Goal: Information Seeking & Learning: Learn about a topic

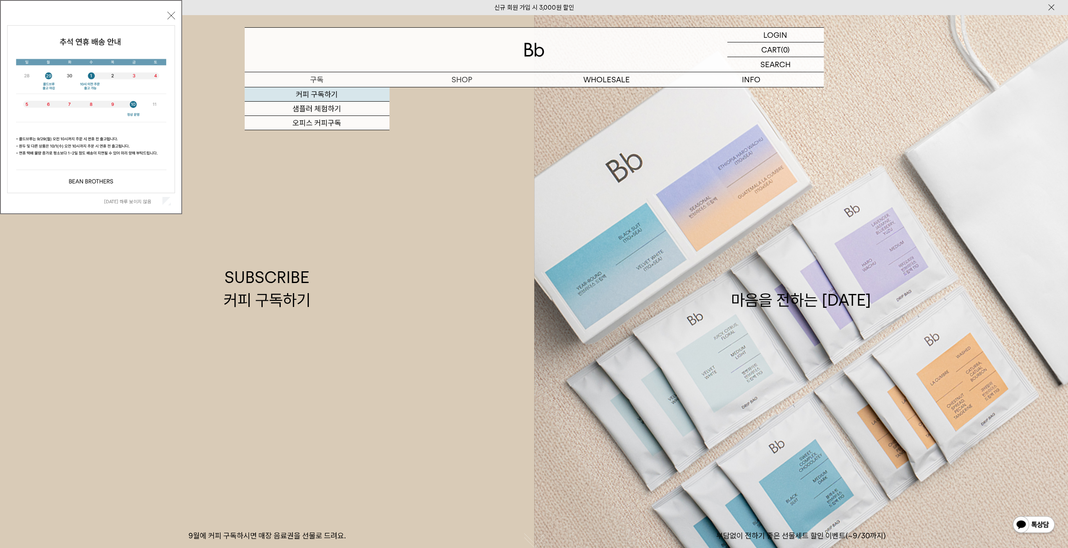
click at [315, 96] on link "커피 구독하기" at bounding box center [317, 94] width 145 height 14
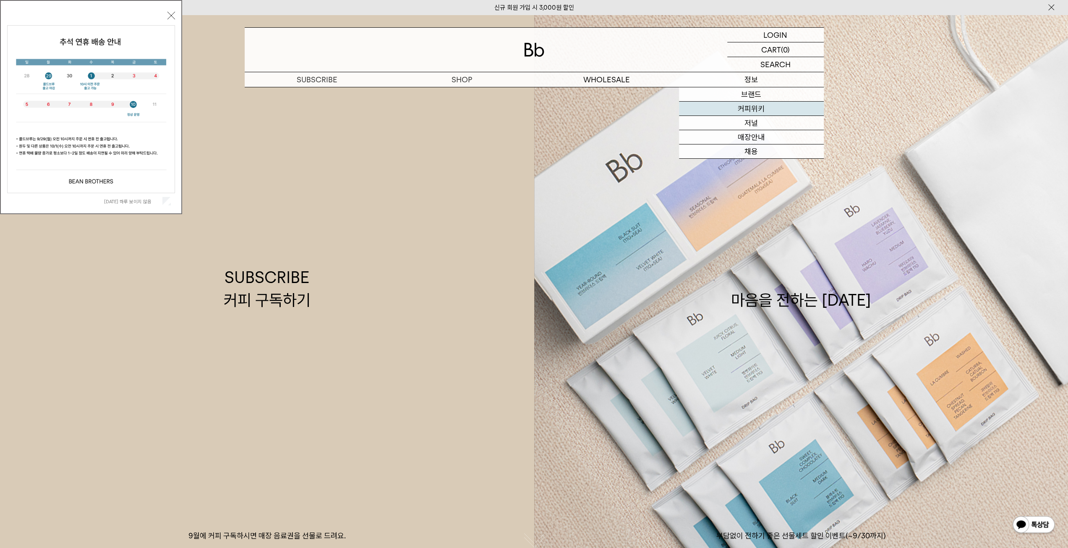
click at [755, 110] on link "커피위키" at bounding box center [751, 109] width 145 height 14
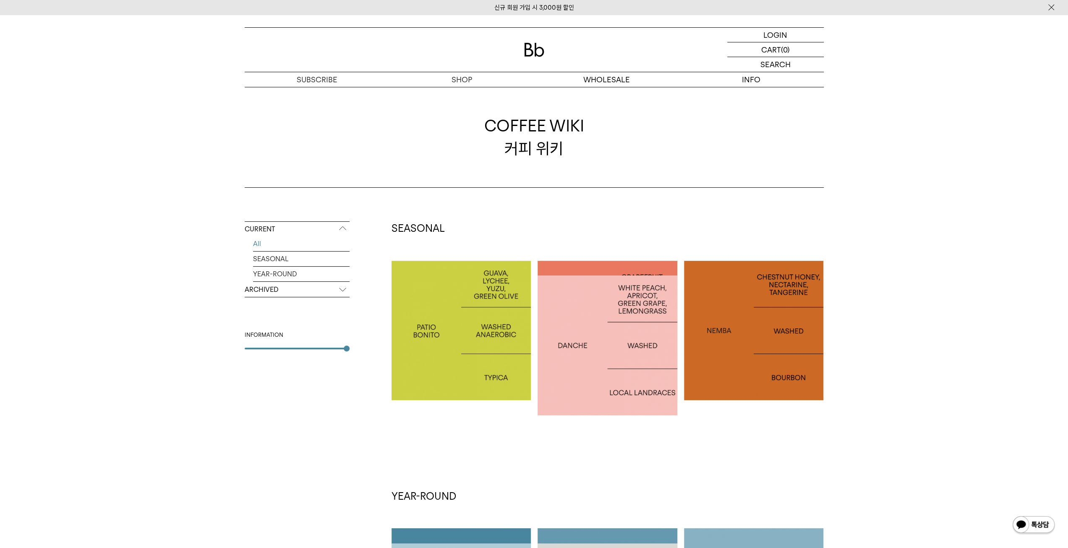
click at [314, 291] on p "ARCHIVED" at bounding box center [297, 289] width 105 height 15
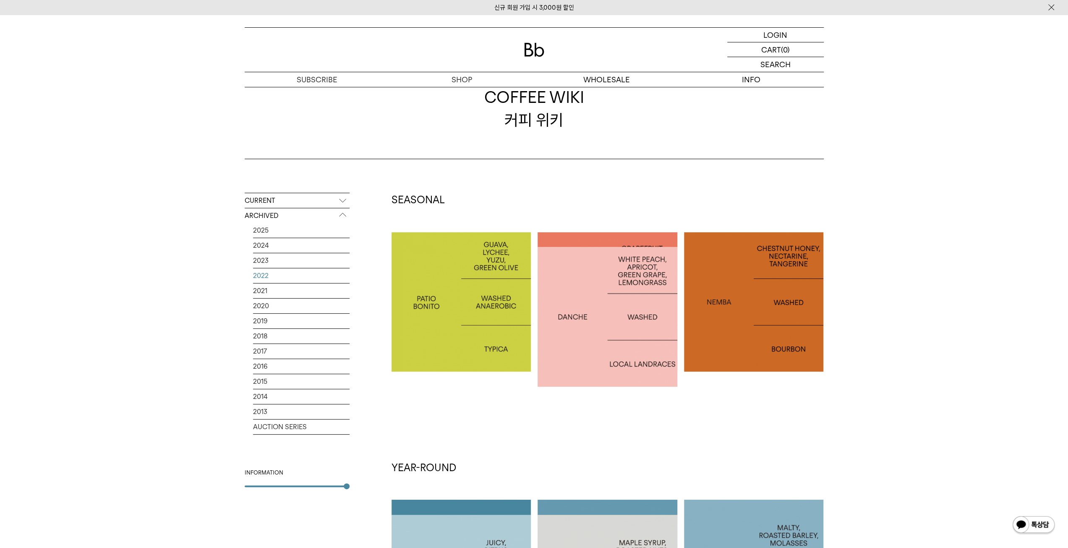
scroll to position [42, 0]
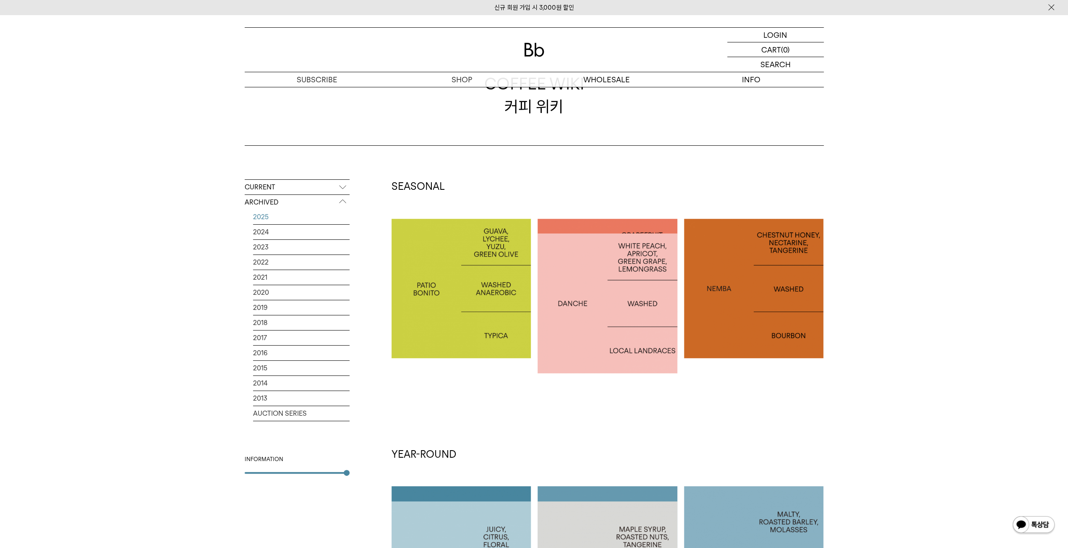
click at [267, 215] on link "2025" at bounding box center [301, 216] width 97 height 15
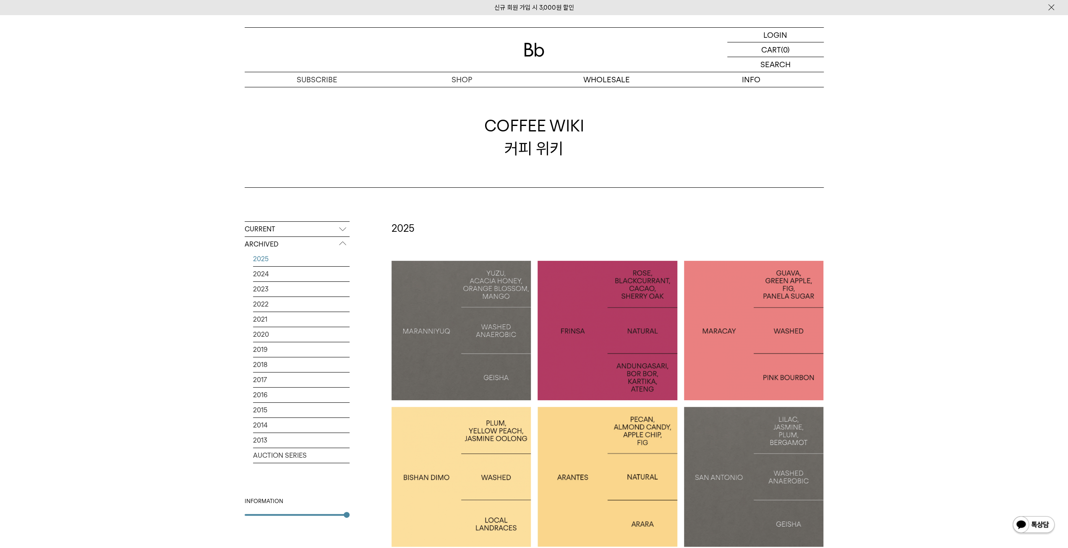
click at [489, 339] on div at bounding box center [462, 331] width 140 height 140
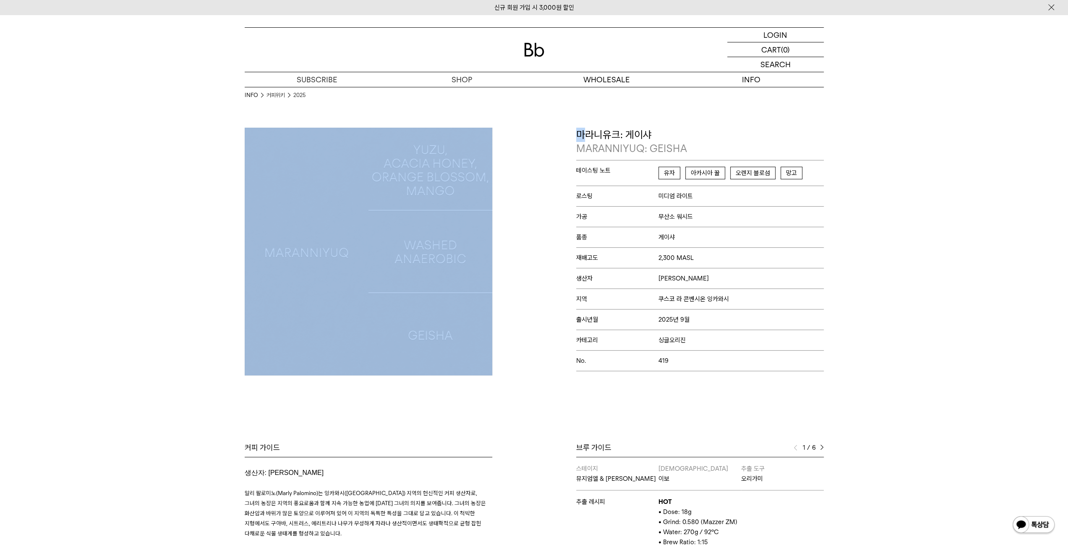
drag, startPoint x: 583, startPoint y: 134, endPoint x: 693, endPoint y: 126, distance: 111.1
click at [693, 126] on div "INFO 커피위키 2025 COFFEE WIKI 커피 위키 Bb의 커피 ALL SEASONAL YEAR-ROUND AUCTION SERIES …" at bounding box center [534, 426] width 1068 height 822
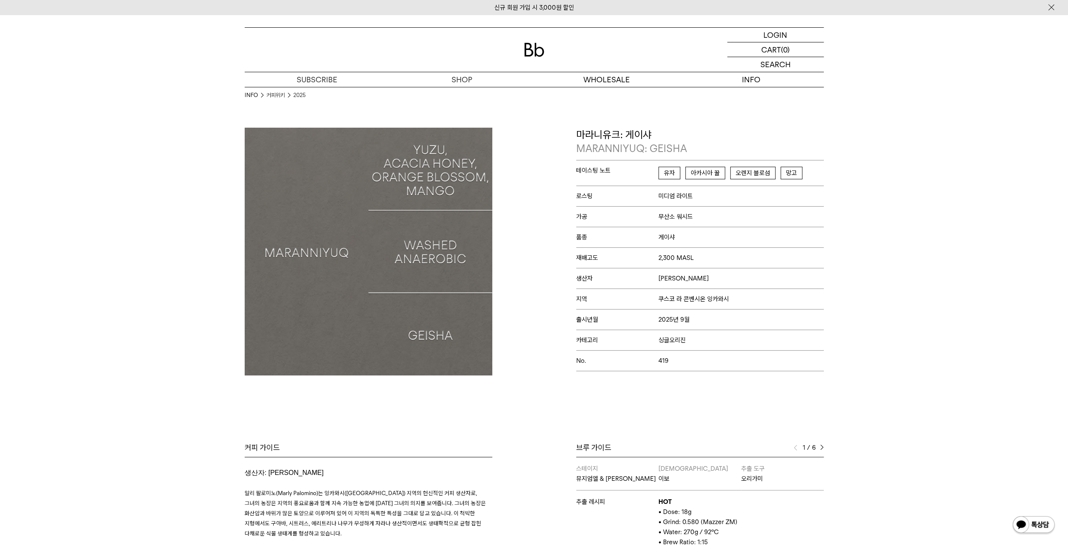
click at [700, 136] on p "마라니유크: [PERSON_NAME]: GEISHA" at bounding box center [700, 142] width 248 height 28
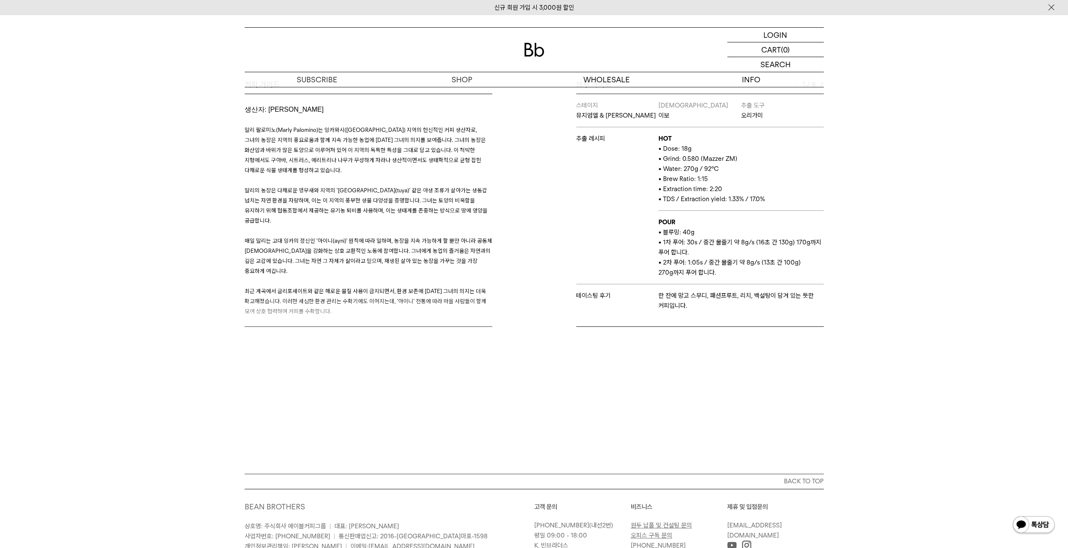
scroll to position [280, 0]
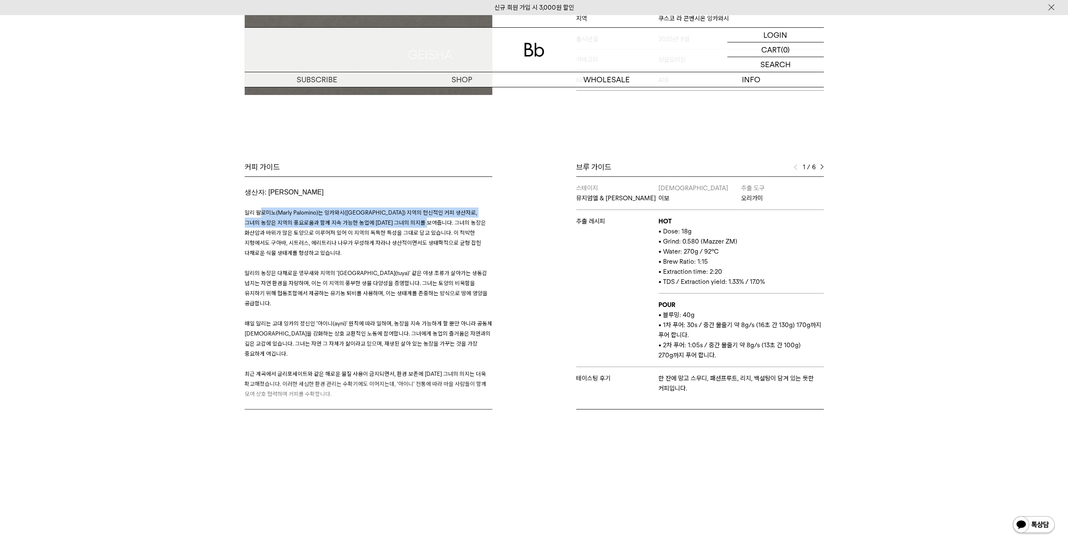
drag, startPoint x: 258, startPoint y: 211, endPoint x: 421, endPoint y: 223, distance: 163.7
click at [419, 222] on span "말리 팔로미노(Marly Palomino)는 잉카와시([GEOGRAPHIC_DATA]) 지역의 헌신적인 커피 생산자로, 그녀의 농장은 지역의 …" at bounding box center [365, 232] width 241 height 47
click at [421, 223] on span "말리 팔로미노(Marly Palomino)는 잉카와시([GEOGRAPHIC_DATA]) 지역의 헌신적인 커피 생산자로, 그녀의 농장은 지역의 …" at bounding box center [365, 232] width 241 height 47
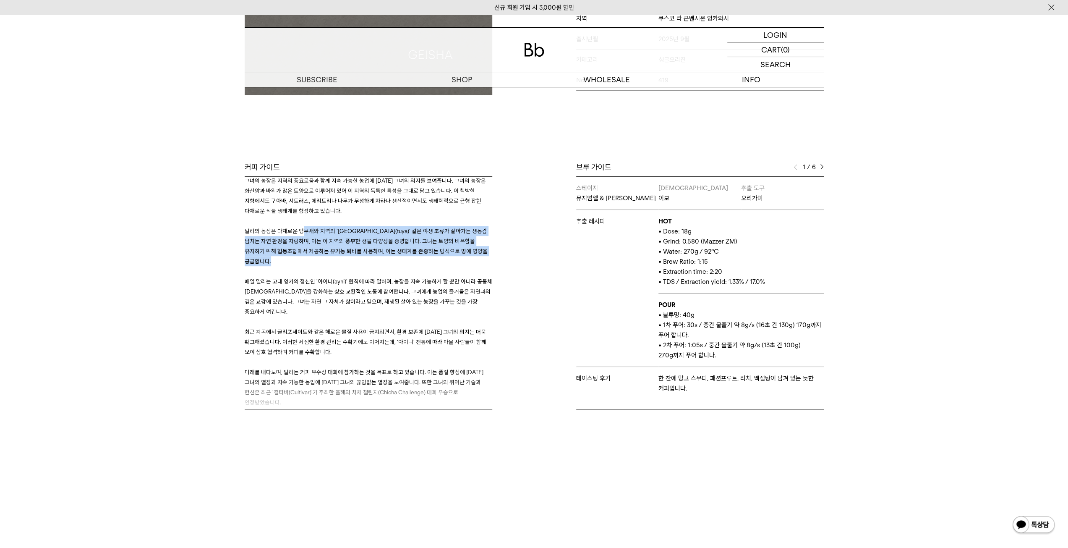
drag, startPoint x: 304, startPoint y: 230, endPoint x: 356, endPoint y: 262, distance: 61.0
click at [356, 262] on h3 "말리 팔로미노(Marly Palomino)는 잉카와시([GEOGRAPHIC_DATA]) 지역의 헌신적인 커피 생산자로, 그녀의 농장은 지역의 …" at bounding box center [369, 451] width 248 height 592
click at [350, 255] on div at bounding box center [350, 255] width 0 height 0
click at [261, 278] on span "매일 말리는 고대 잉카의 정신인 '아이니(ayni)' 원칙에 따라 일하며, 농장을 지속 가능하게 할 뿐만 아니라 공동체 [DEMOGRAPHIC…" at bounding box center [369, 296] width 248 height 37
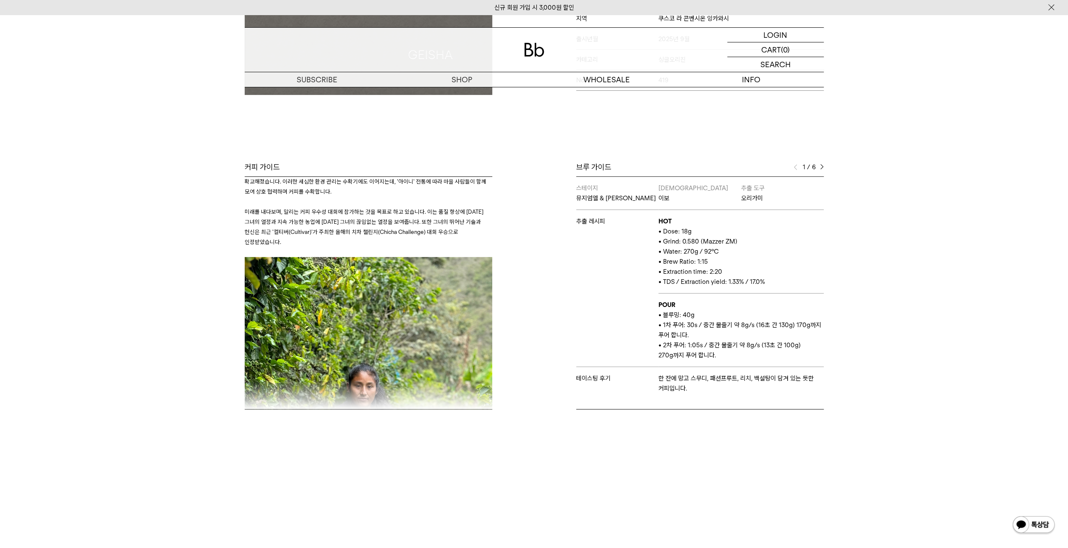
scroll to position [210, 0]
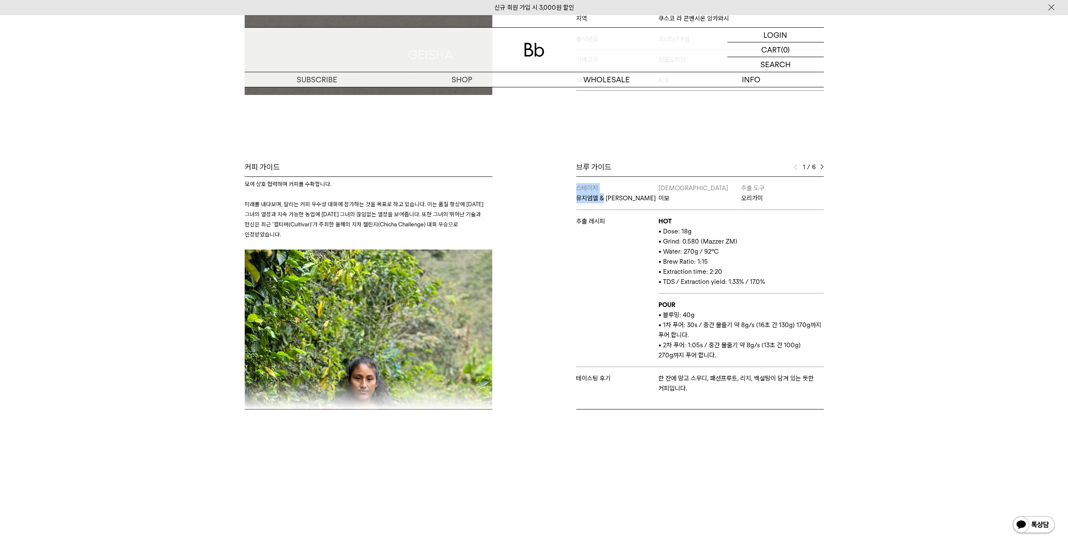
drag, startPoint x: 579, startPoint y: 199, endPoint x: 609, endPoint y: 199, distance: 29.4
click at [609, 199] on div "브루 가이드 1 / 6 스테이지 뮤지엄엘 & [PERSON_NAME] 이보 추출 도구 오리가미 추출 레시피 HOT • Dose: 18g • G…" at bounding box center [681, 285] width 294 height 247
click at [656, 160] on div "Bb의 커피 ALL SEASONAL YEAR-ROUND AUCTION SERIES ARCHIVE 2023 2022 2021 2020 2019 …" at bounding box center [534, 149] width 1068 height 604
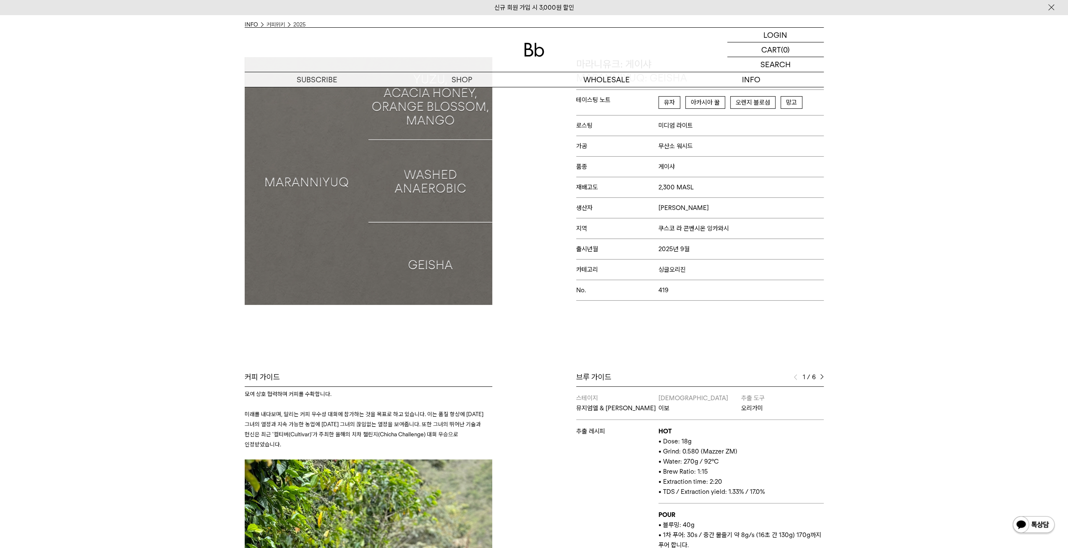
scroll to position [0, 0]
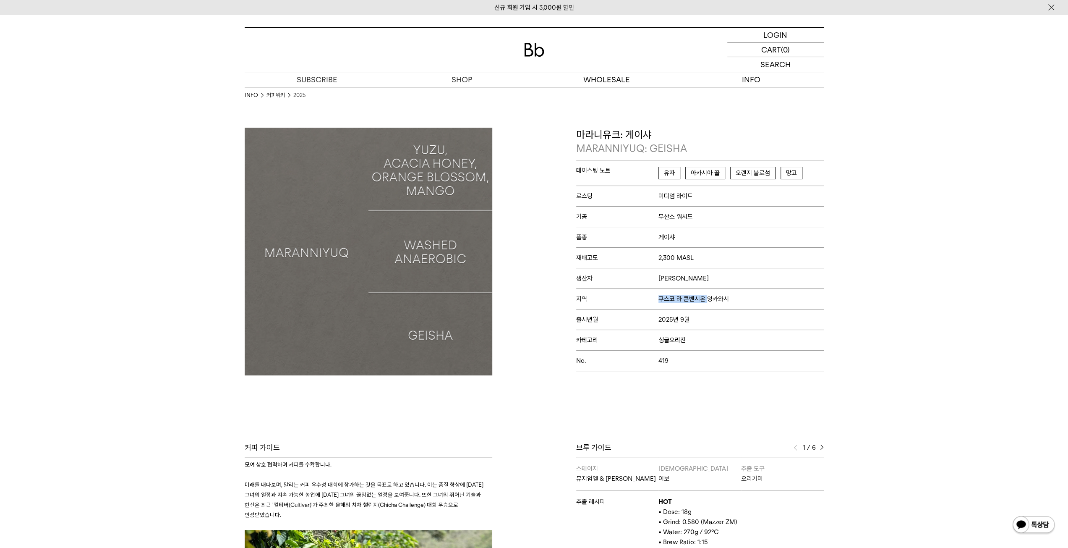
drag, startPoint x: 656, startPoint y: 297, endPoint x: 712, endPoint y: 298, distance: 55.8
click at [712, 298] on p "지역 쿠스코 라 콘벤시온 잉카와시" at bounding box center [700, 298] width 248 height 21
click at [659, 302] on p "지역 쿠스코 라 콘벤시온 잉카와시" at bounding box center [700, 298] width 248 height 21
drag, startPoint x: 661, startPoint y: 299, endPoint x: 727, endPoint y: 298, distance: 65.9
click at [727, 298] on span "쿠스코 라 콘벤시온 잉카와시" at bounding box center [694, 299] width 71 height 8
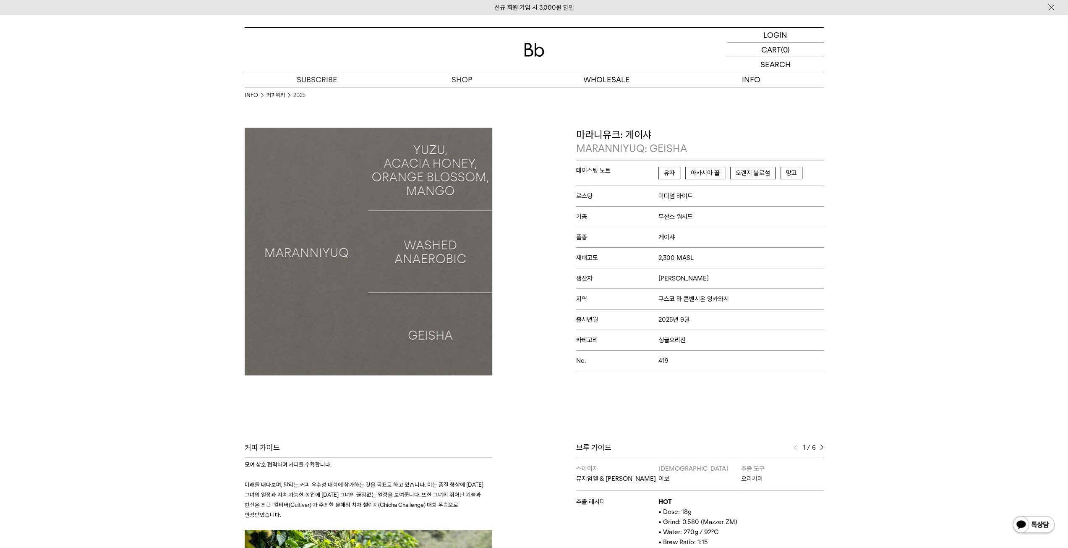
click at [598, 131] on p "마라니유크: [PERSON_NAME]: GEISHA" at bounding box center [700, 142] width 248 height 28
